Goal: Information Seeking & Learning: Understand process/instructions

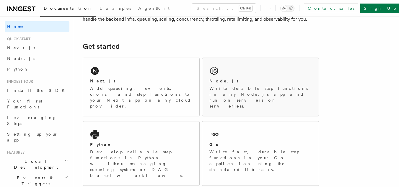
scroll to position [59, 0]
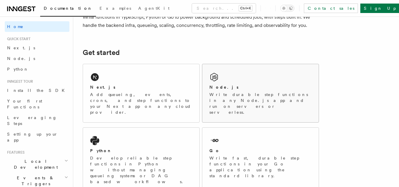
click at [242, 87] on div "Node.js" at bounding box center [260, 87] width 102 height 6
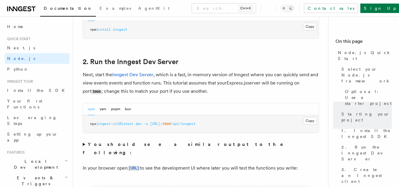
scroll to position [443, 0]
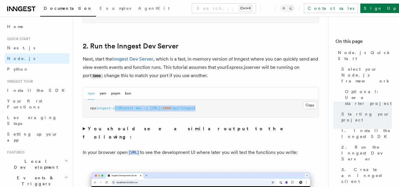
drag, startPoint x: 213, startPoint y: 111, endPoint x: 116, endPoint y: 116, distance: 96.9
click at [117, 116] on pre "npx inngest-cli@latest dev -u [URL]: 3000 /api/inngest" at bounding box center [200, 108] width 235 height 18
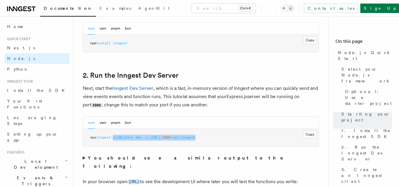
scroll to position [384, 0]
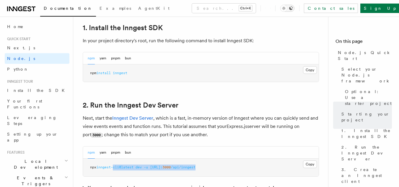
click at [293, 9] on icon "Toggle dark mode" at bounding box center [291, 8] width 4 height 4
